Goal: Navigation & Orientation: Find specific page/section

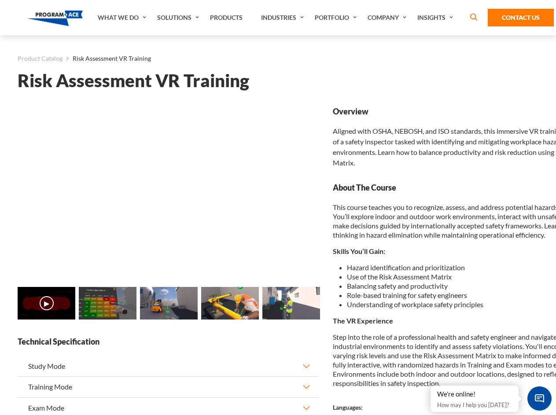
click at [179, 18] on link "Solutions" at bounding box center [179, 17] width 53 height 35
click at [0, 0] on div "AI & Computer Vision Solutions Computer Vision Quality Control AI tools for fas…" at bounding box center [0, 0] width 0 height 0
click at [0, 0] on div "AI & Computer Vision Solutions Virtual Training Solutions Virtual Tour Solution…" at bounding box center [0, 0] width 0 height 0
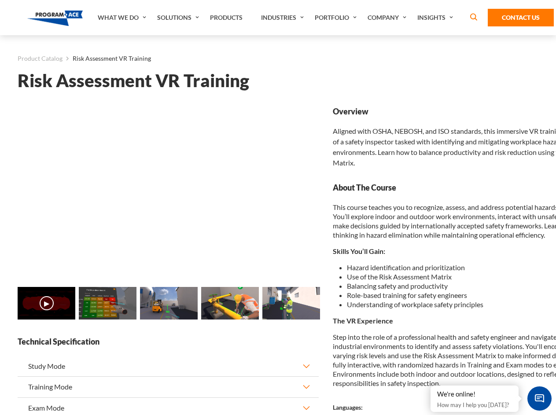
click at [0, 0] on div "AI & Computer Vision Solutions Virtual Training Solutions Virtual Tour Solution…" at bounding box center [0, 0] width 0 height 0
click at [0, 0] on div "AI & Computer Vision Solutions Computer Vision Quality Control AI tools for fas…" at bounding box center [0, 0] width 0 height 0
